Goal: Task Accomplishment & Management: Manage account settings

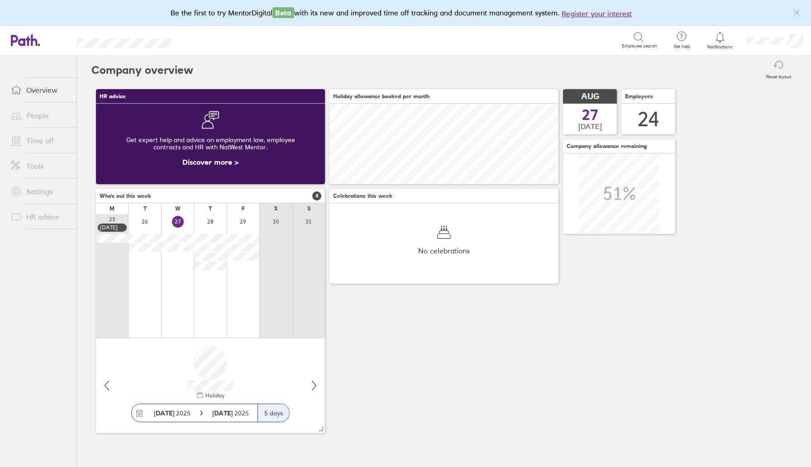
scroll to position [81, 229]
click at [50, 143] on link "Time off" at bounding box center [40, 141] width 73 height 18
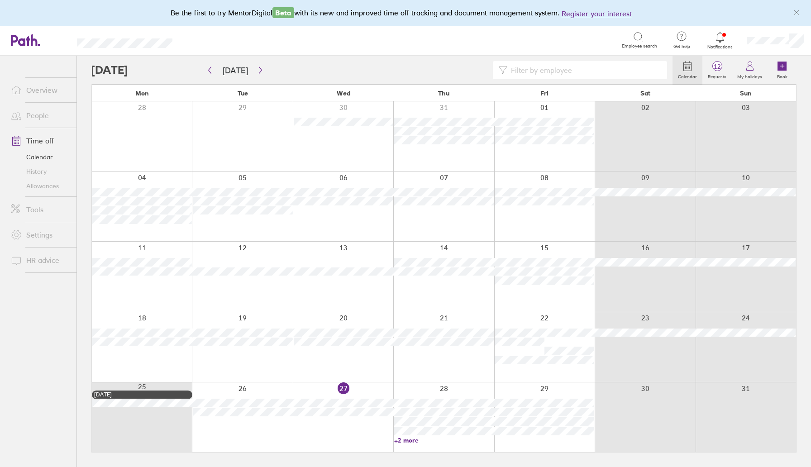
click at [408, 443] on div at bounding box center [443, 417] width 100 height 70
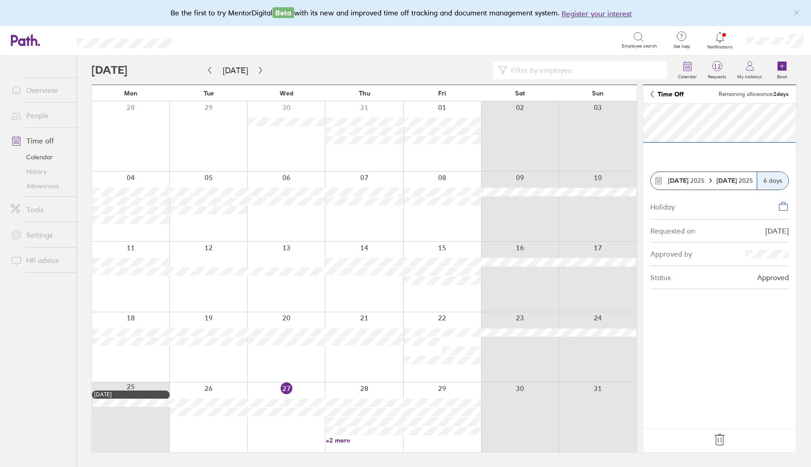
click at [653, 93] on icon at bounding box center [652, 93] width 4 height 7
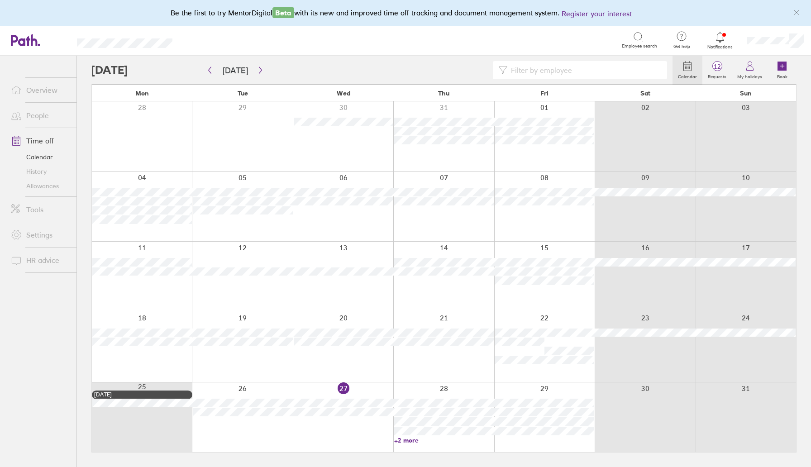
click at [403, 441] on link "+2 more" at bounding box center [444, 440] width 100 height 8
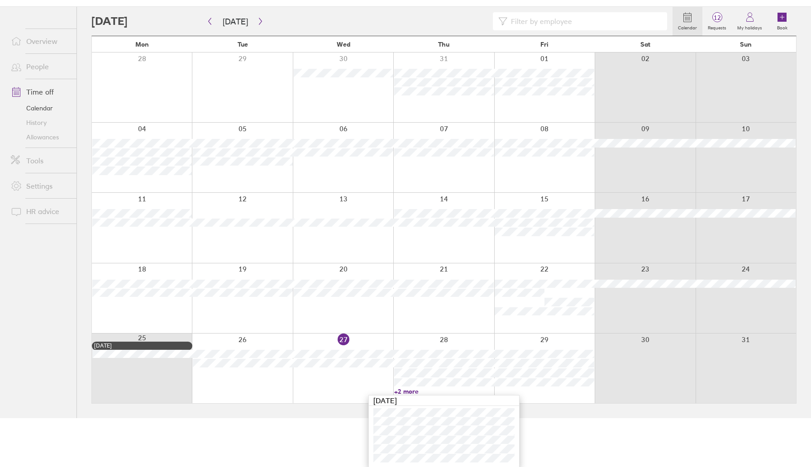
scroll to position [49, 0]
click at [547, 418] on html "Be the first to try MentorDigital Beta with its new and improved time off track…" at bounding box center [405, 184] width 811 height 467
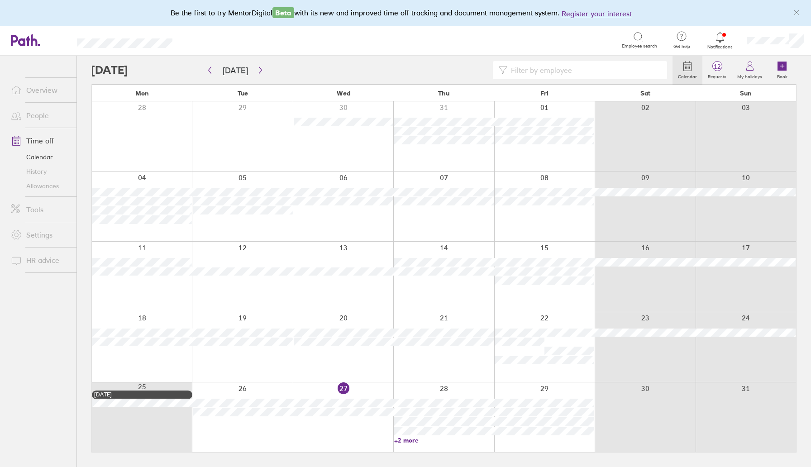
scroll to position [0, 0]
click at [257, 71] on icon "button" at bounding box center [260, 70] width 7 height 7
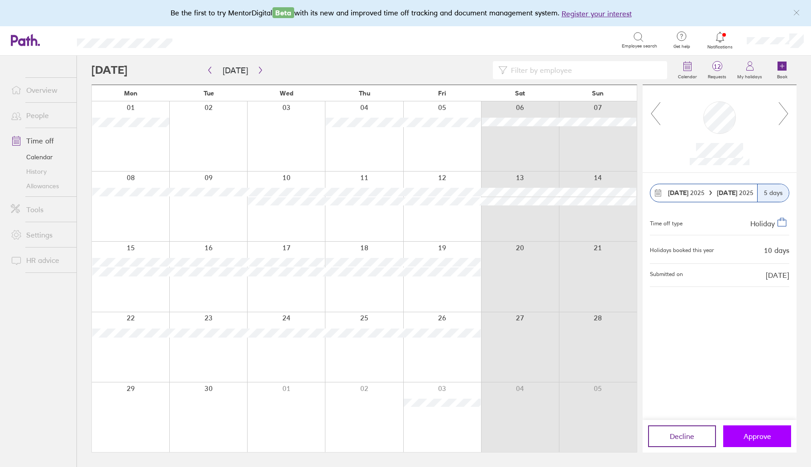
click at [746, 428] on button "Approve" at bounding box center [757, 436] width 68 height 22
